Goal: Navigation & Orientation: Find specific page/section

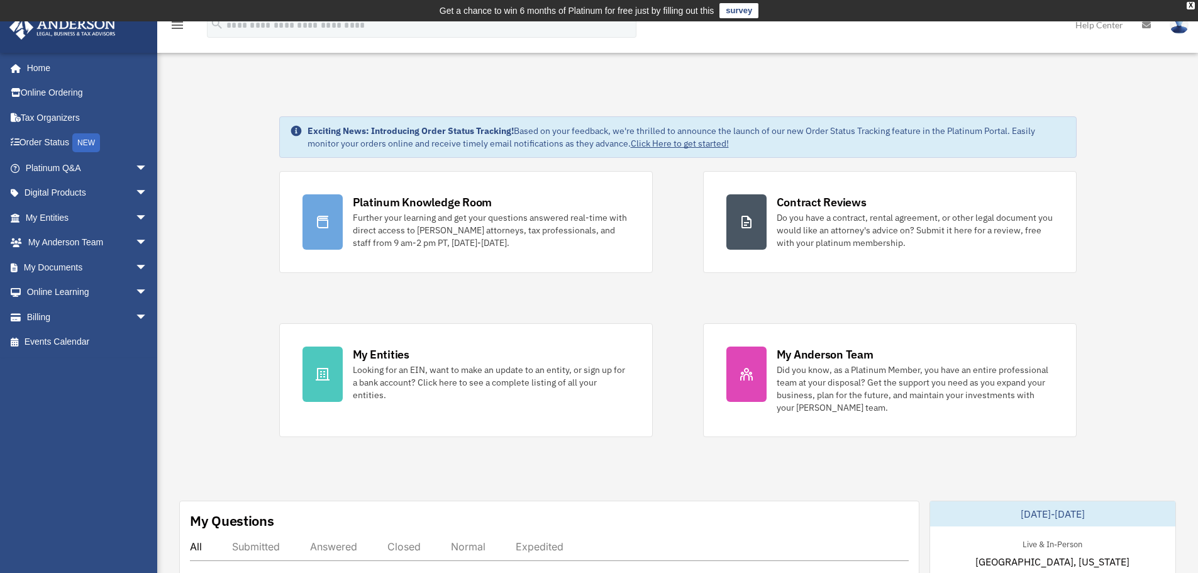
click at [675, 189] on div "Platinum Knowledge Room Further your learning and get your questions answered r…" at bounding box center [677, 304] width 797 height 266
click at [674, 284] on div "Platinum Knowledge Room Further your learning and get your questions answered r…" at bounding box center [677, 304] width 797 height 266
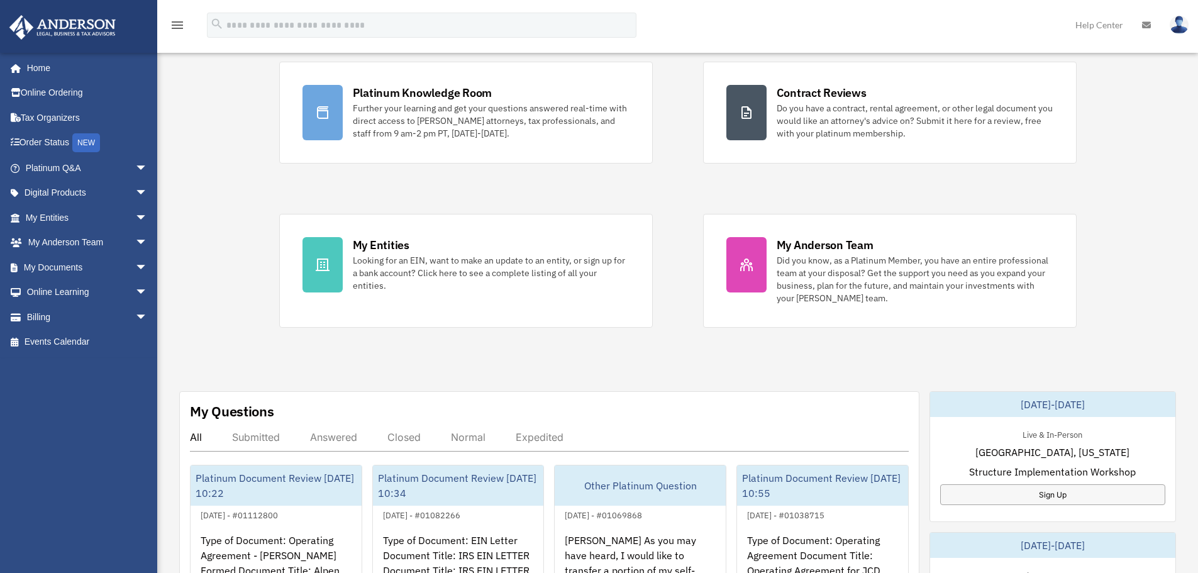
scroll to position [126, 0]
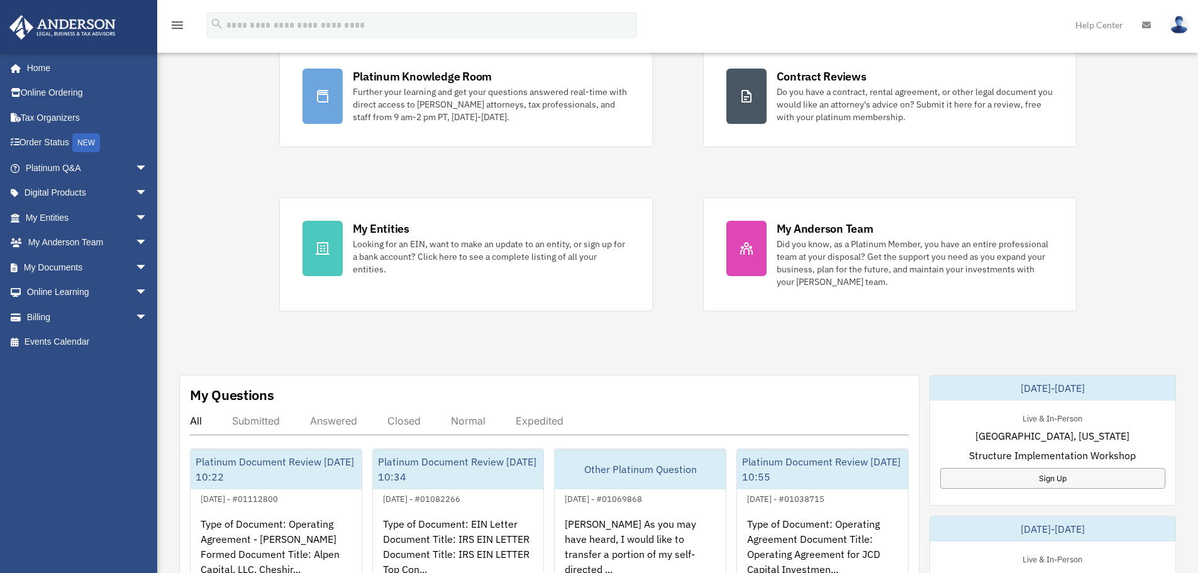
click at [690, 275] on div "Platinum Knowledge Room Further your learning and get your questions answered r…" at bounding box center [677, 178] width 797 height 266
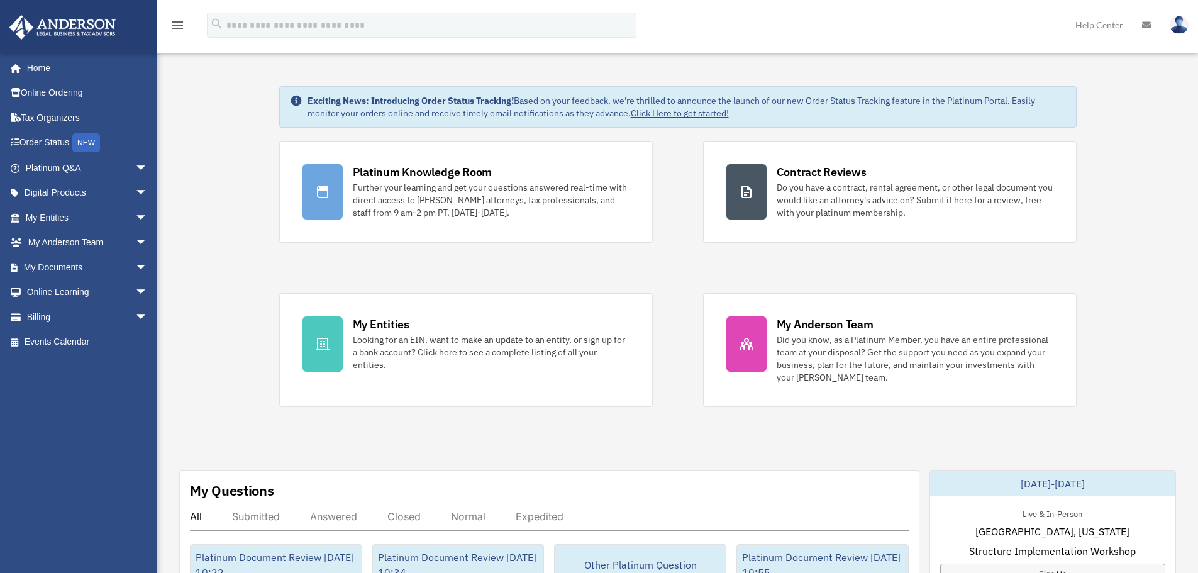
scroll to position [0, 0]
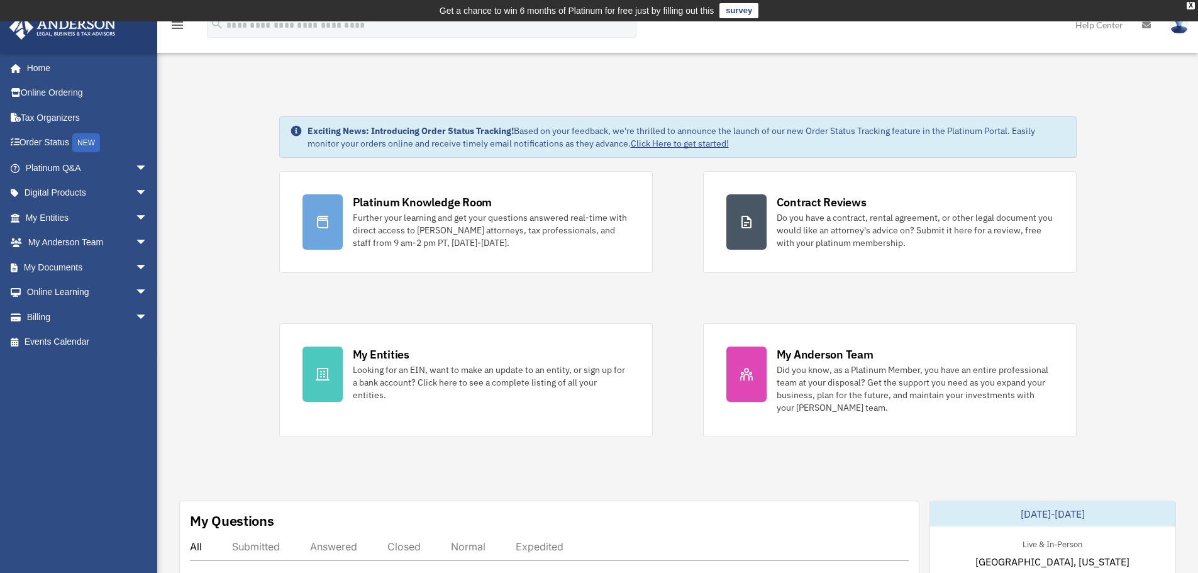
click at [682, 258] on div "Platinum Knowledge Room Further your learning and get your questions answered r…" at bounding box center [677, 304] width 797 height 266
click at [669, 282] on div "Platinum Knowledge Room Further your learning and get your questions answered r…" at bounding box center [677, 304] width 797 height 266
click at [686, 285] on div "Platinum Knowledge Room Further your learning and get your questions answered r…" at bounding box center [677, 304] width 797 height 266
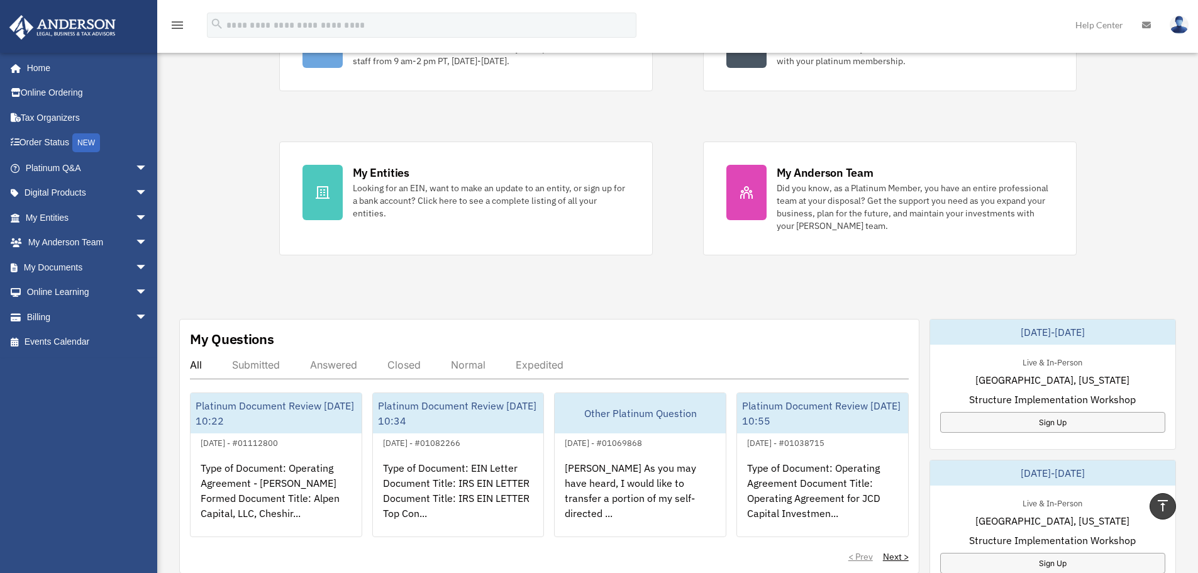
scroll to position [126, 0]
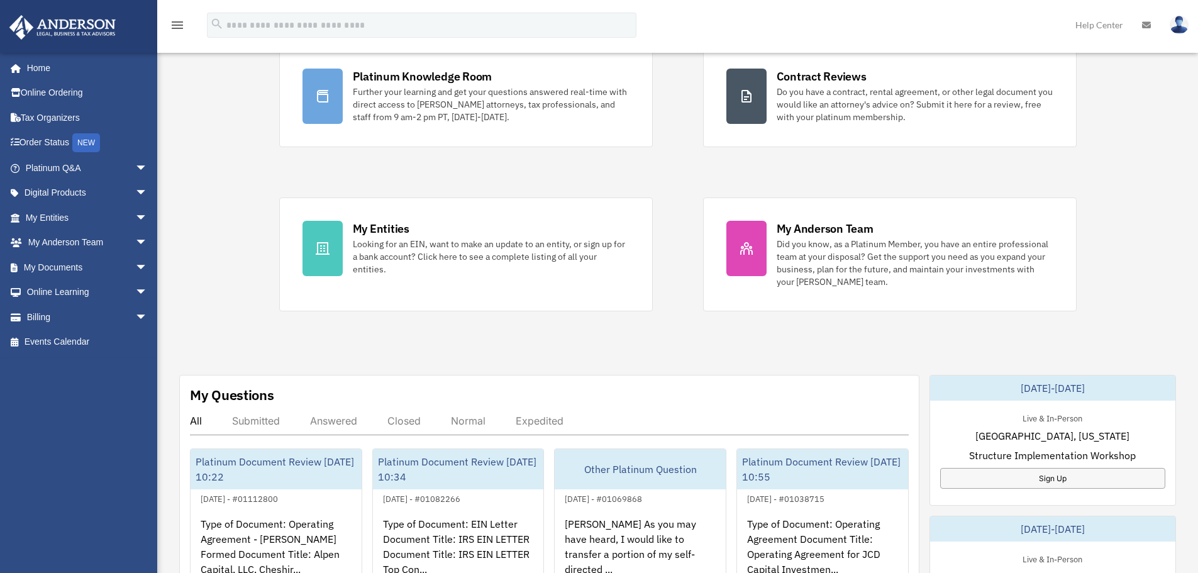
click at [663, 189] on div "Platinum Knowledge Room Further your learning and get your questions answered r…" at bounding box center [677, 178] width 797 height 266
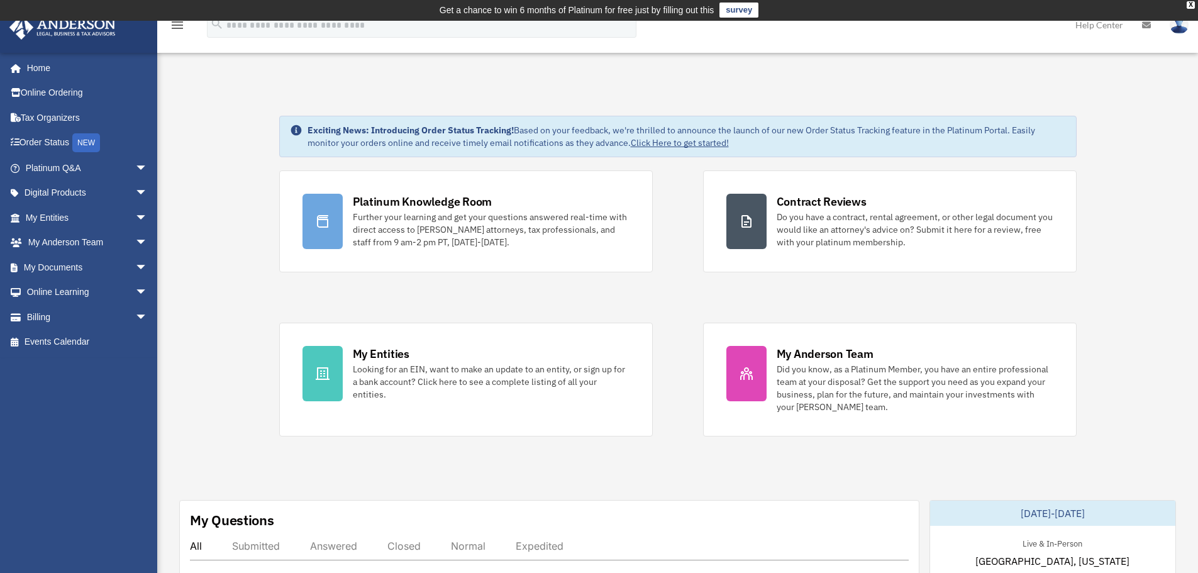
scroll to position [0, 0]
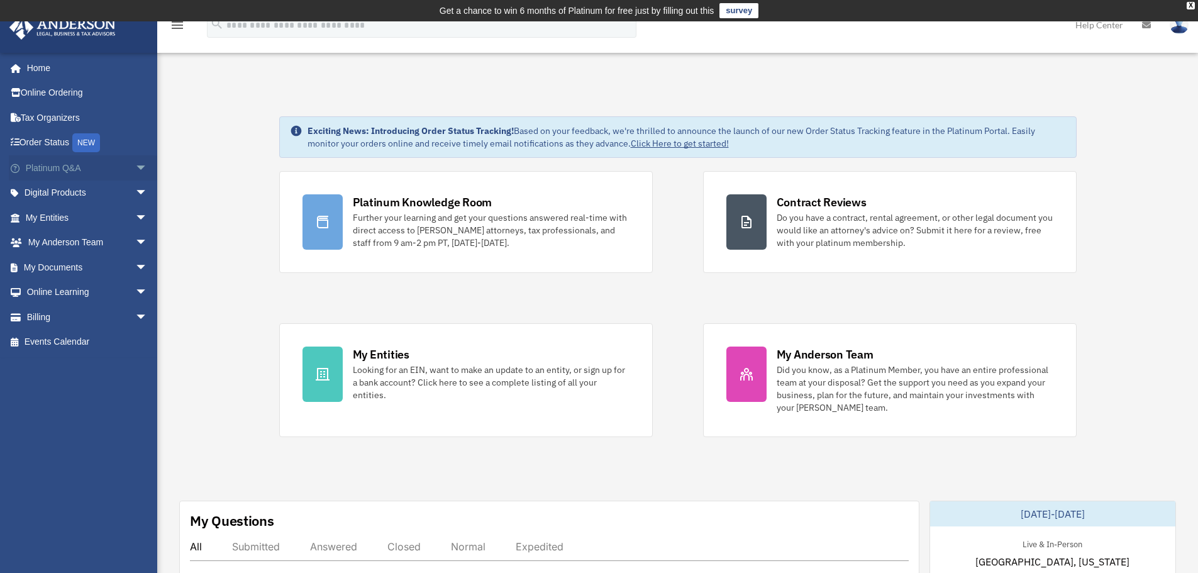
click at [135, 167] on span "arrow_drop_down" at bounding box center [147, 168] width 25 height 26
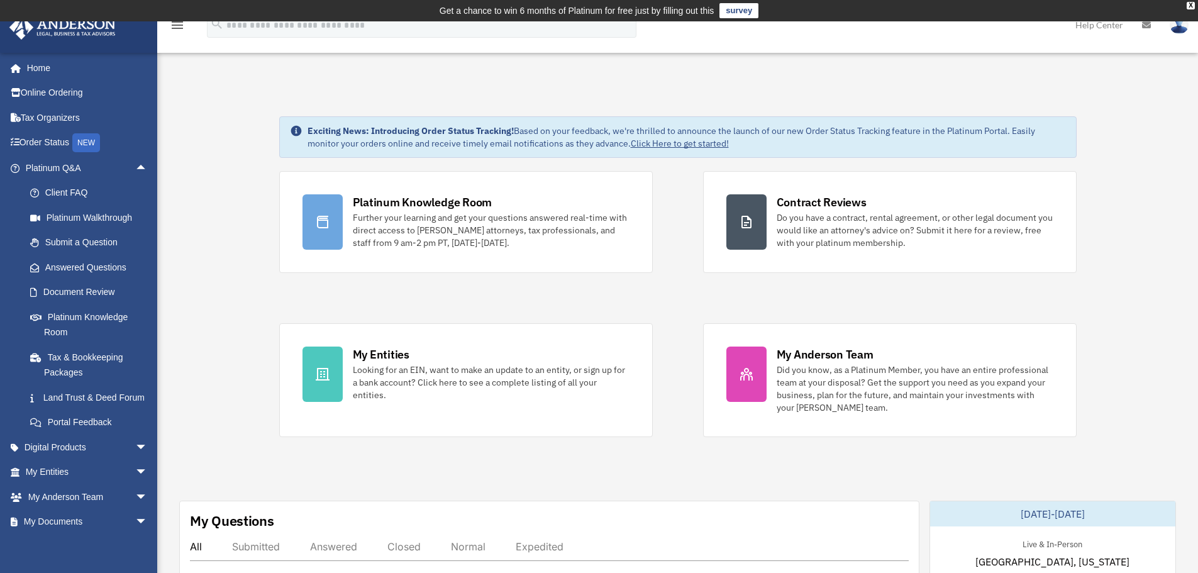
click at [135, 166] on span "arrow_drop_up" at bounding box center [147, 168] width 25 height 26
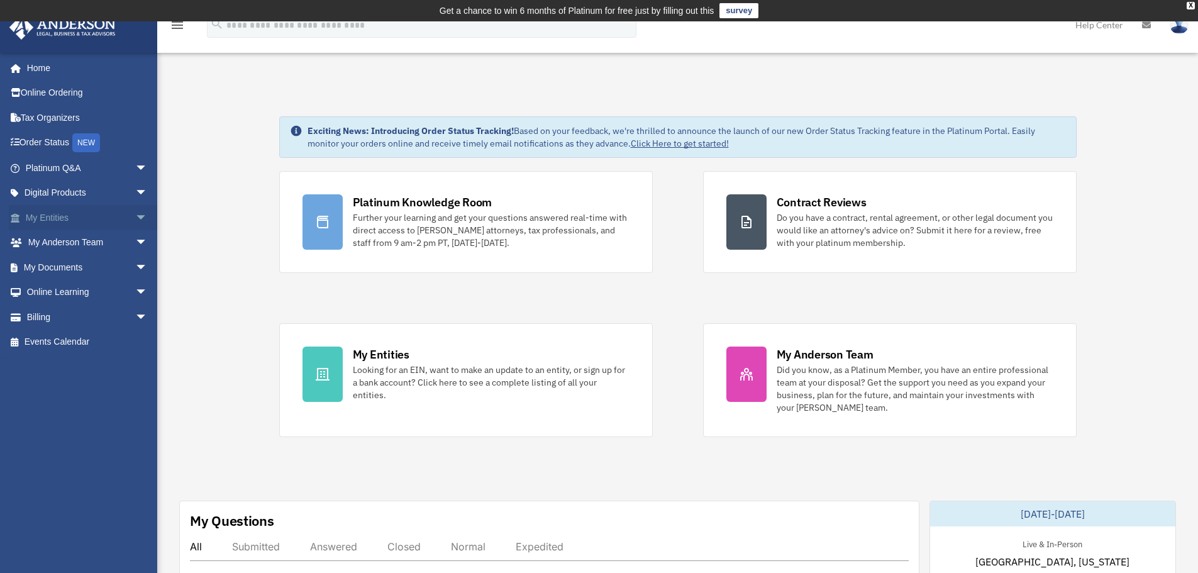
click at [136, 211] on span "arrow_drop_down" at bounding box center [147, 218] width 25 height 26
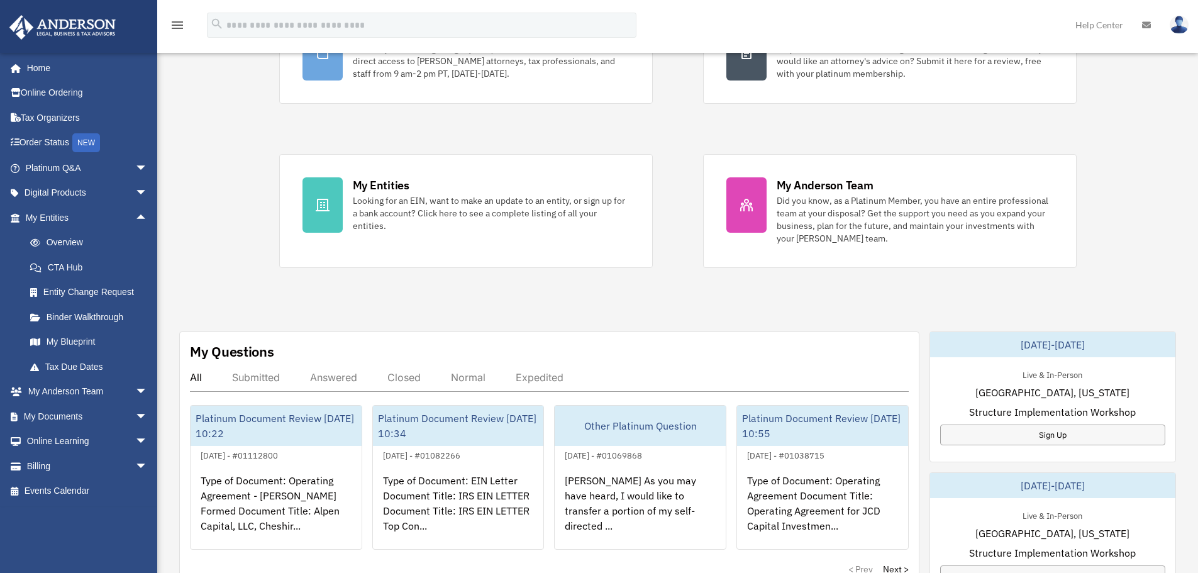
scroll to position [189, 0]
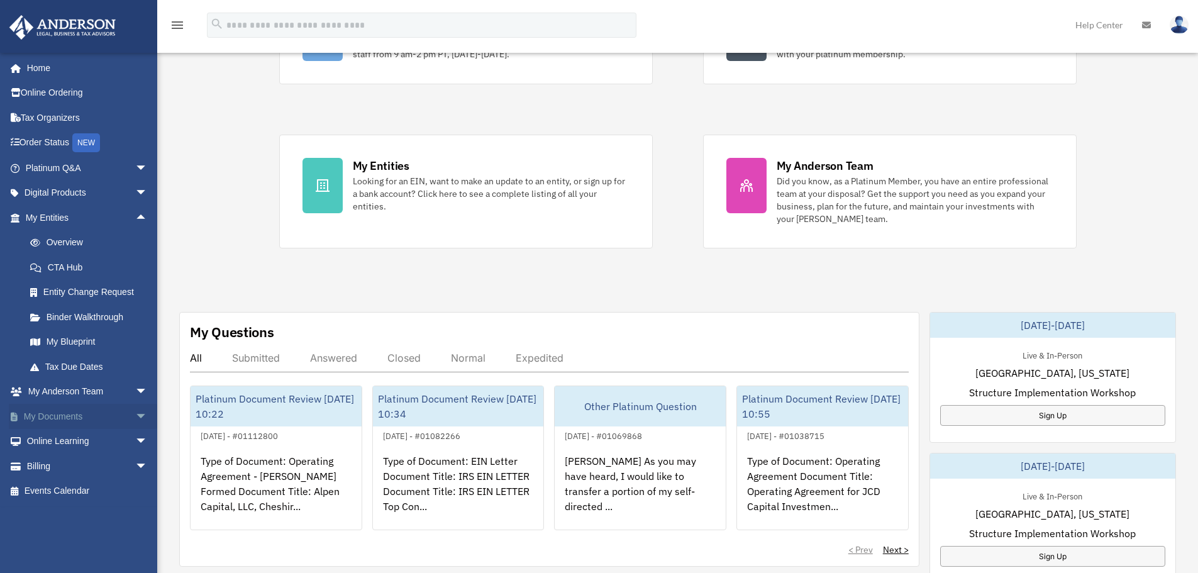
click at [136, 416] on span "arrow_drop_down" at bounding box center [147, 417] width 25 height 26
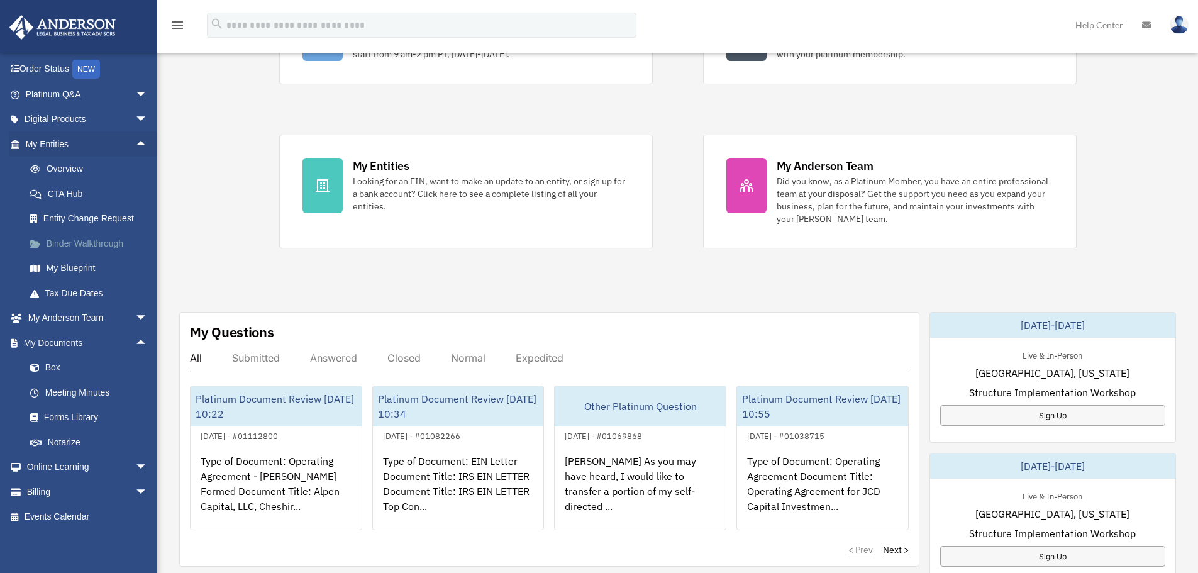
scroll to position [75, 0]
click at [191, 286] on div "Exciting News: Introducing Order Status Tracking! Based on your feedback, we're…" at bounding box center [678, 467] width 1060 height 1142
click at [495, 256] on div "Exciting News: Introducing Order Status Tracking! Based on your feedback, we're…" at bounding box center [678, 467] width 1060 height 1142
click at [135, 345] on span "arrow_drop_up" at bounding box center [147, 342] width 25 height 26
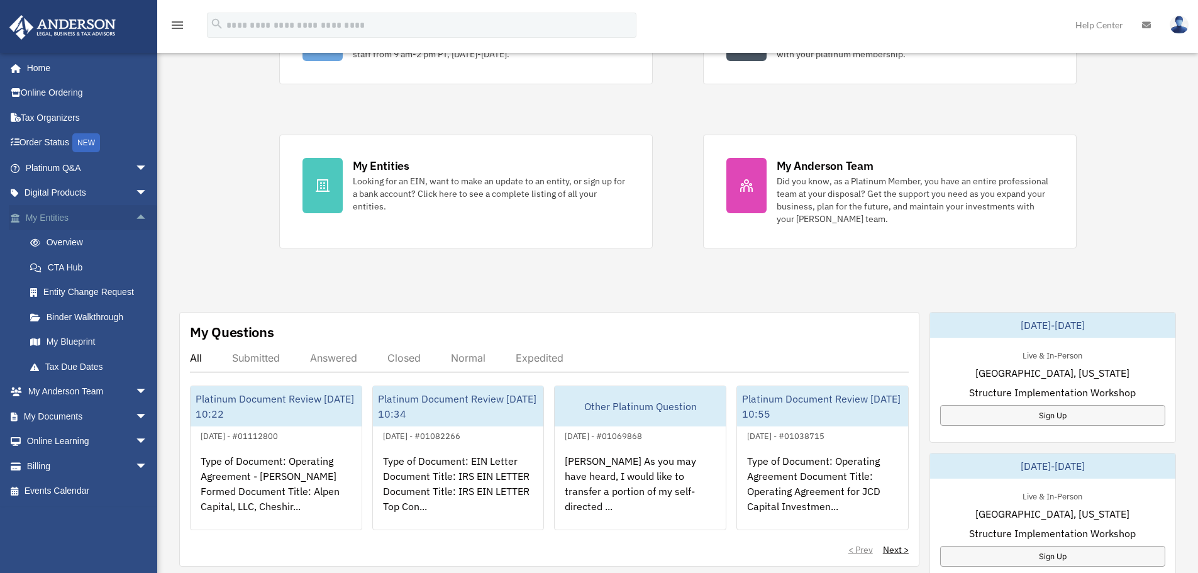
click at [135, 220] on span "arrow_drop_up" at bounding box center [147, 218] width 25 height 26
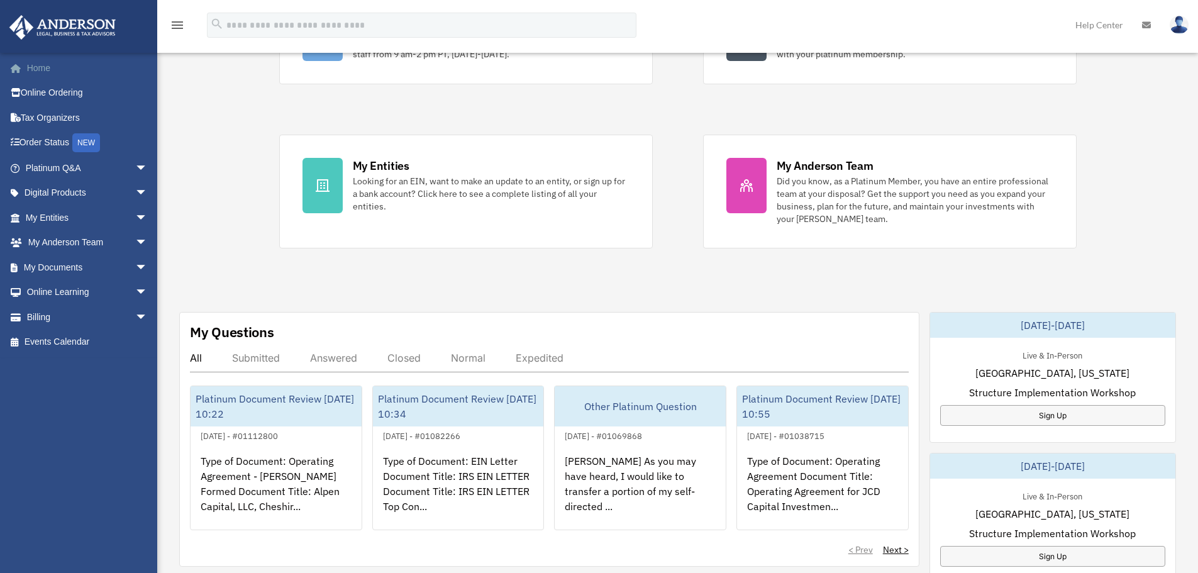
click at [53, 69] on link "Home" at bounding box center [88, 67] width 158 height 25
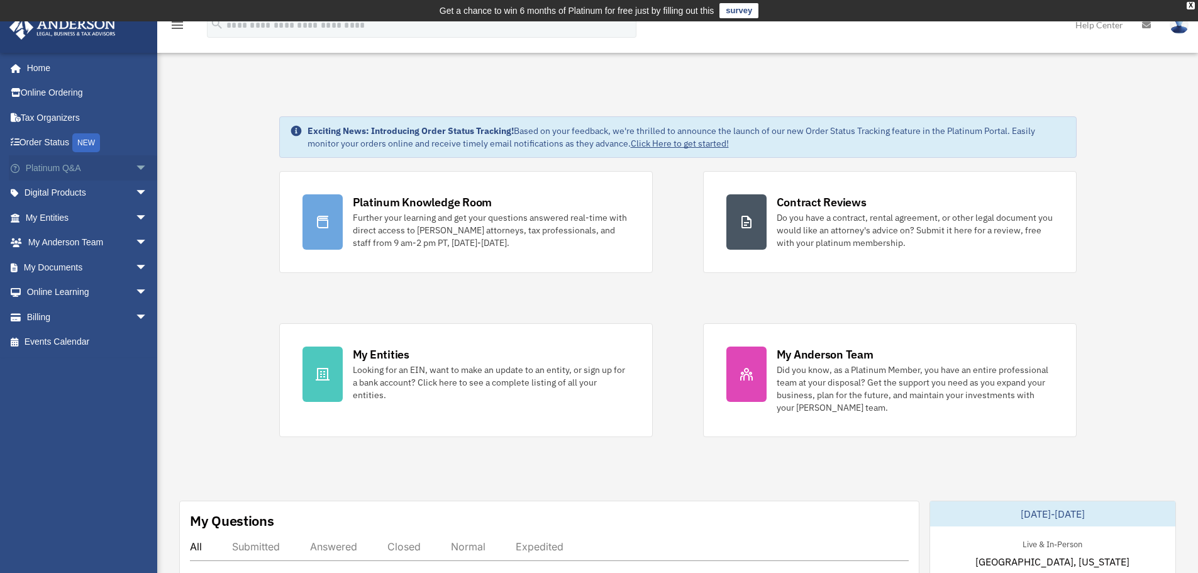
click at [135, 169] on span "arrow_drop_down" at bounding box center [147, 168] width 25 height 26
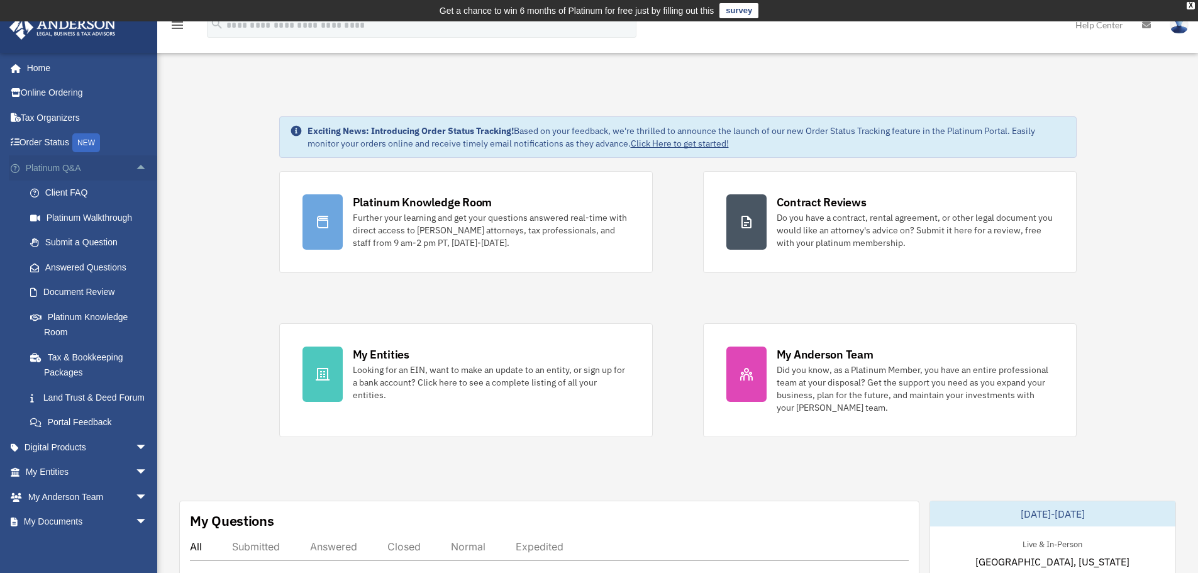
click at [135, 169] on span "arrow_drop_up" at bounding box center [147, 168] width 25 height 26
